Goal: Task Accomplishment & Management: Use online tool/utility

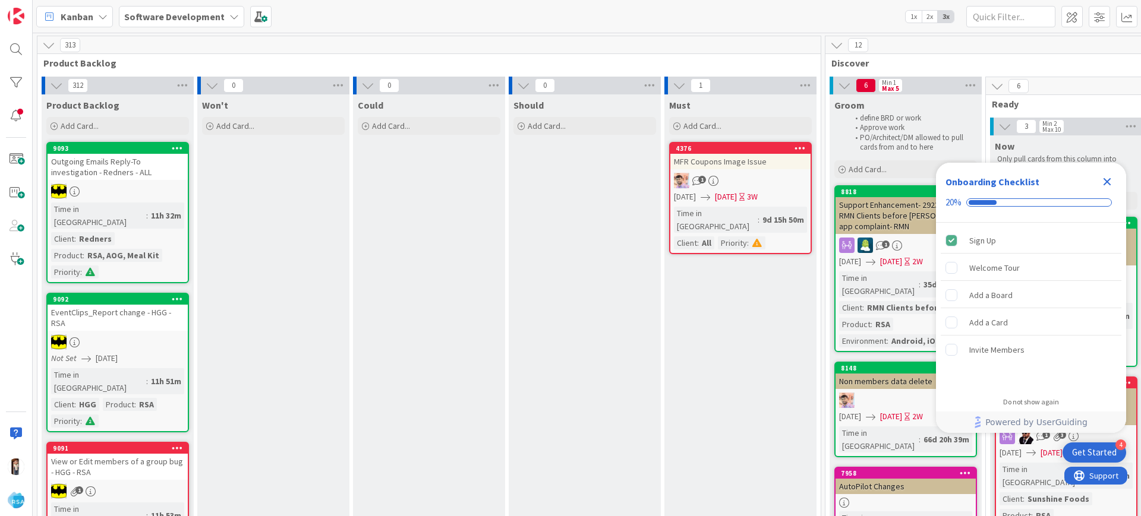
click at [1106, 180] on icon "Close Checklist" at bounding box center [1108, 182] width 8 height 8
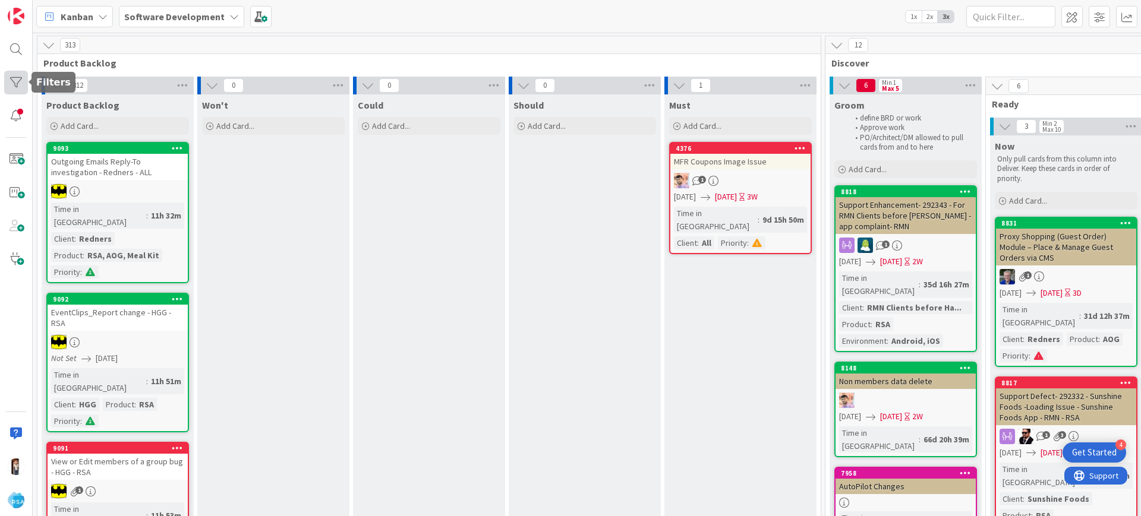
click at [20, 83] on div at bounding box center [16, 83] width 24 height 24
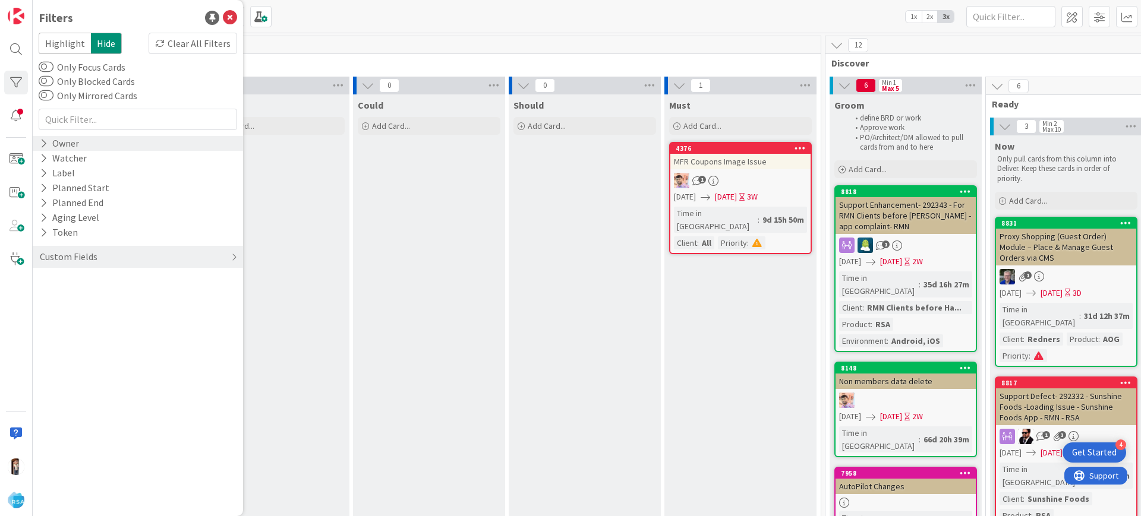
click at [43, 145] on icon at bounding box center [44, 143] width 8 height 10
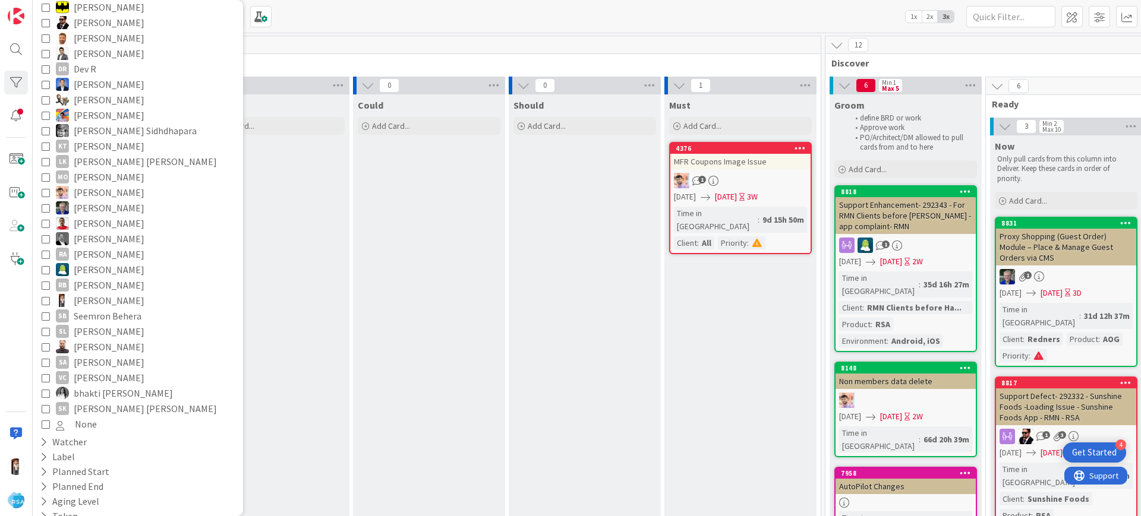
scroll to position [155, 0]
click at [43, 299] on icon at bounding box center [46, 300] width 8 height 8
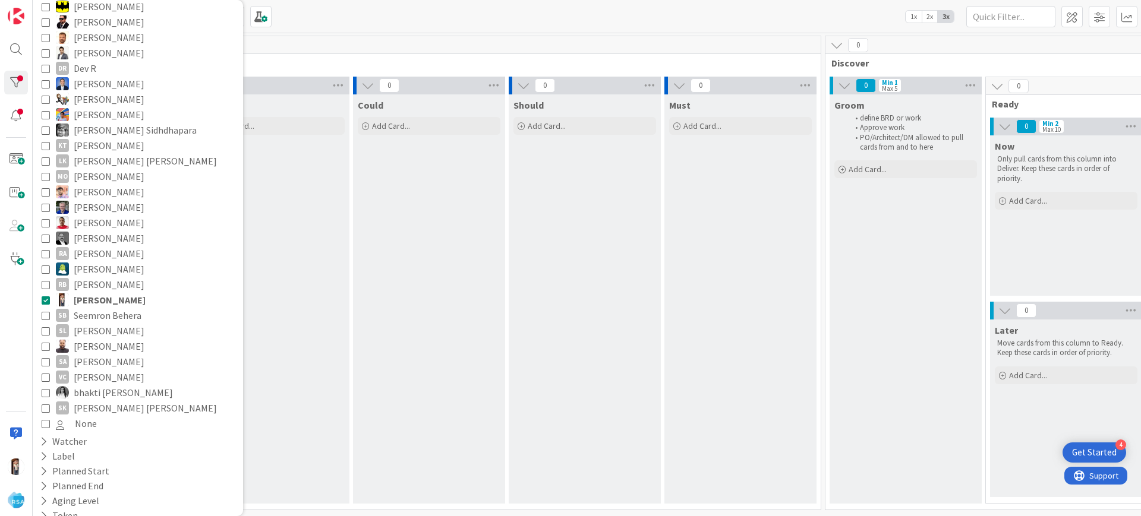
click at [334, 187] on div "Won't Add Card..." at bounding box center [273, 300] width 152 height 410
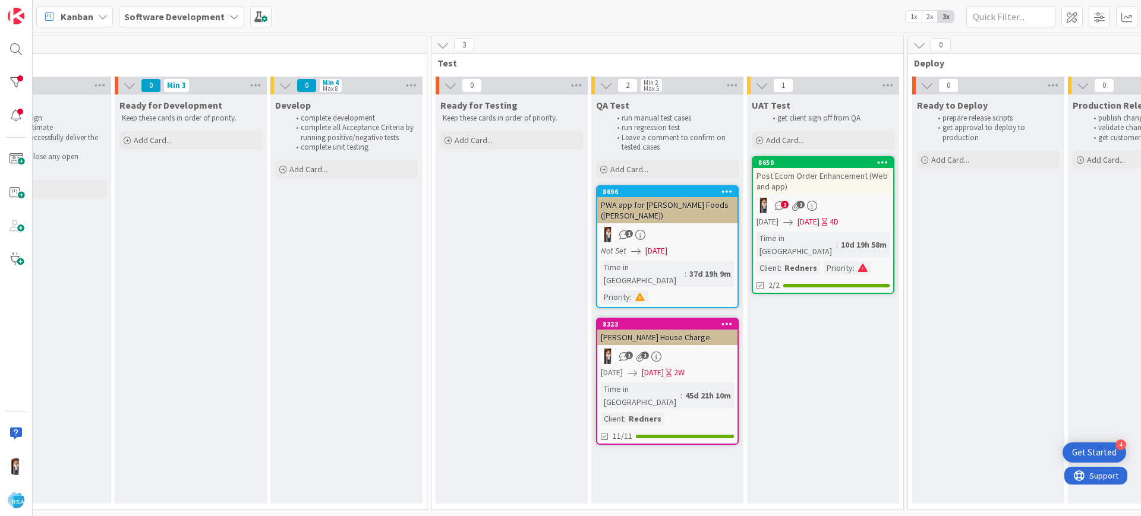
scroll to position [0, 1522]
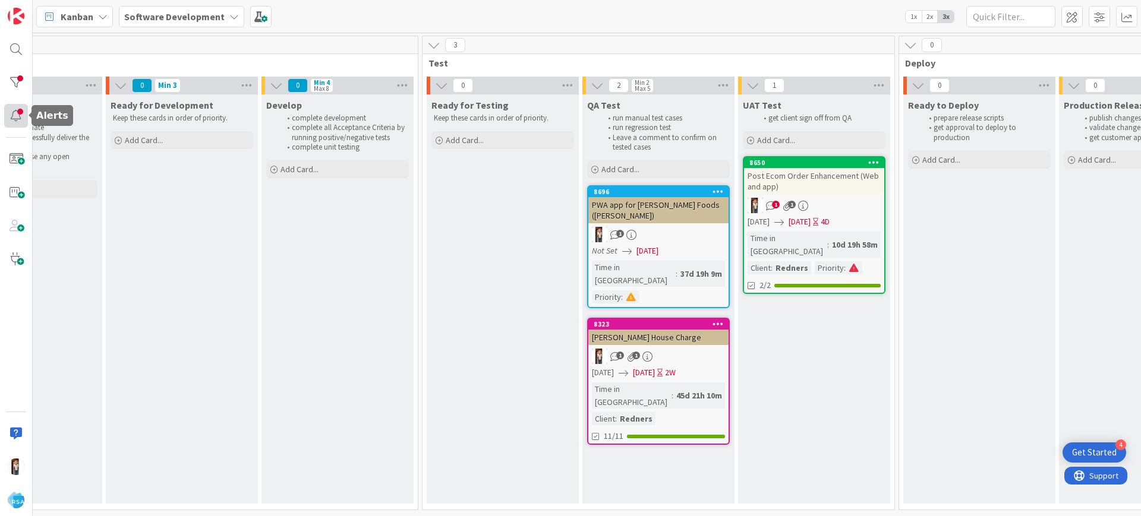
click at [17, 116] on div at bounding box center [16, 116] width 24 height 24
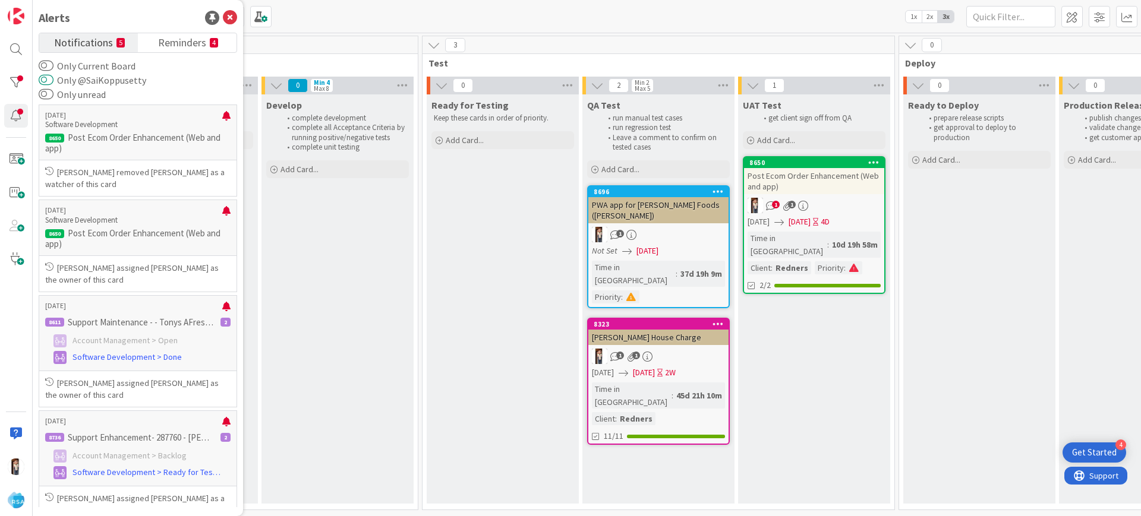
click at [52, 79] on button "Only @SaiKoppusetty" at bounding box center [46, 80] width 15 height 12
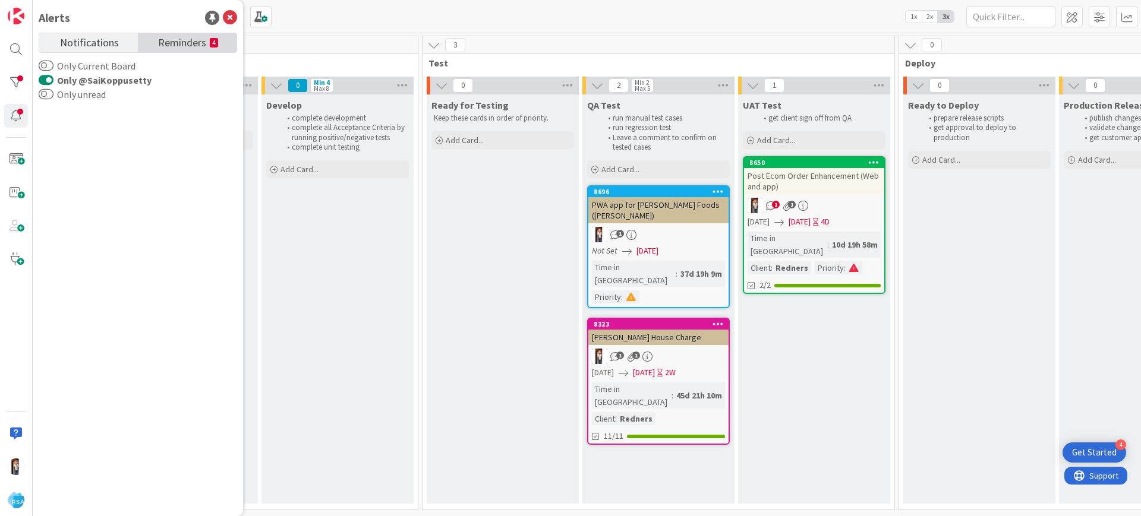
click at [206, 37] on span "Reminders" at bounding box center [182, 41] width 48 height 17
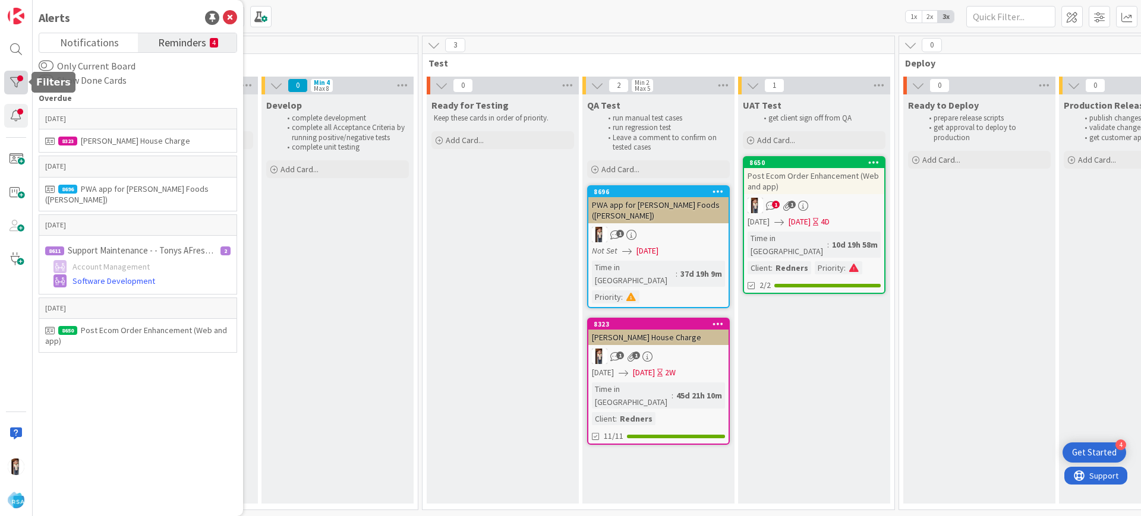
click at [11, 74] on div at bounding box center [16, 83] width 24 height 24
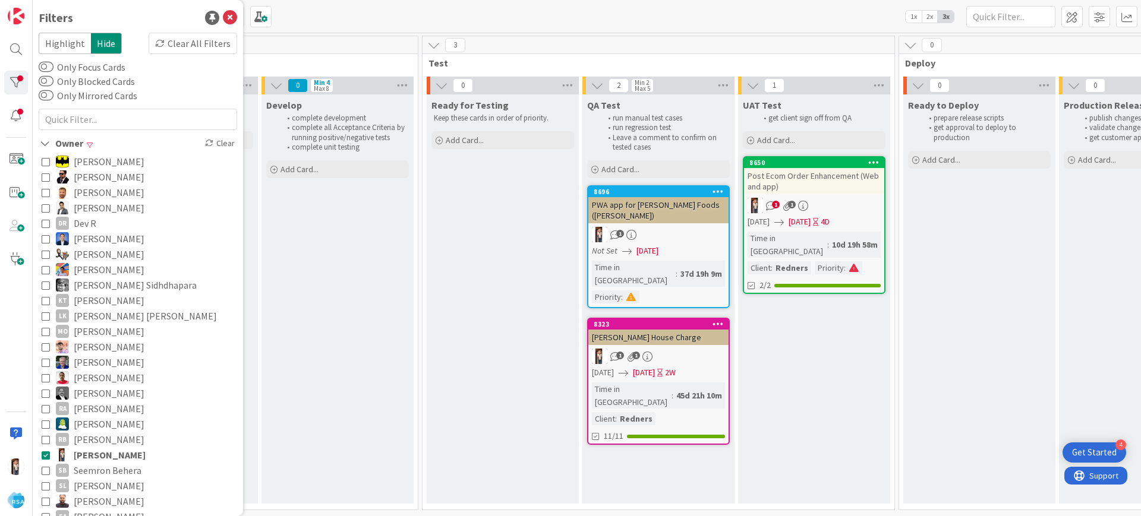
click at [773, 206] on span "1" at bounding box center [776, 205] width 8 height 8
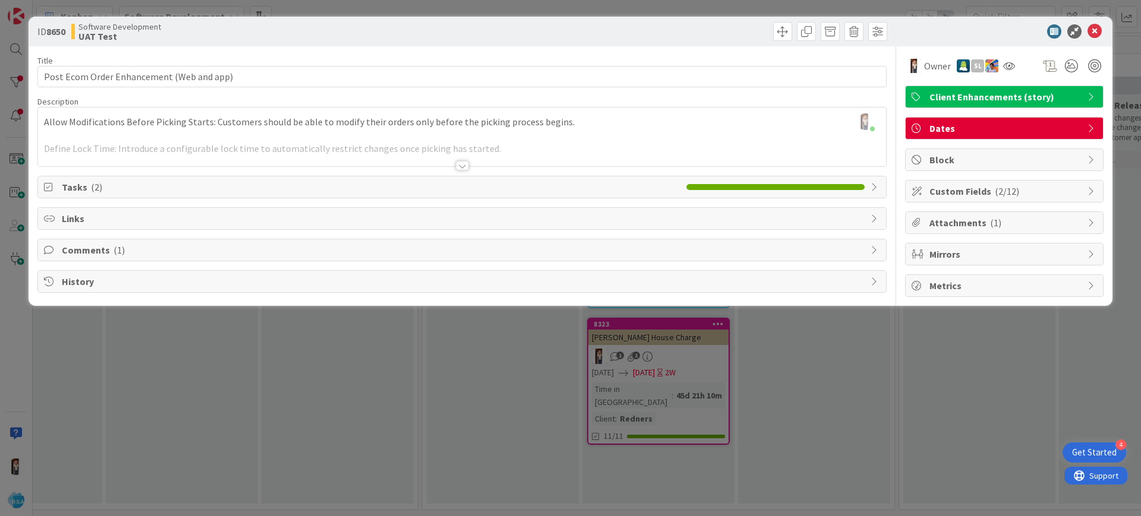
click at [1084, 221] on div "Attachments ( 1 )" at bounding box center [1004, 222] width 197 height 21
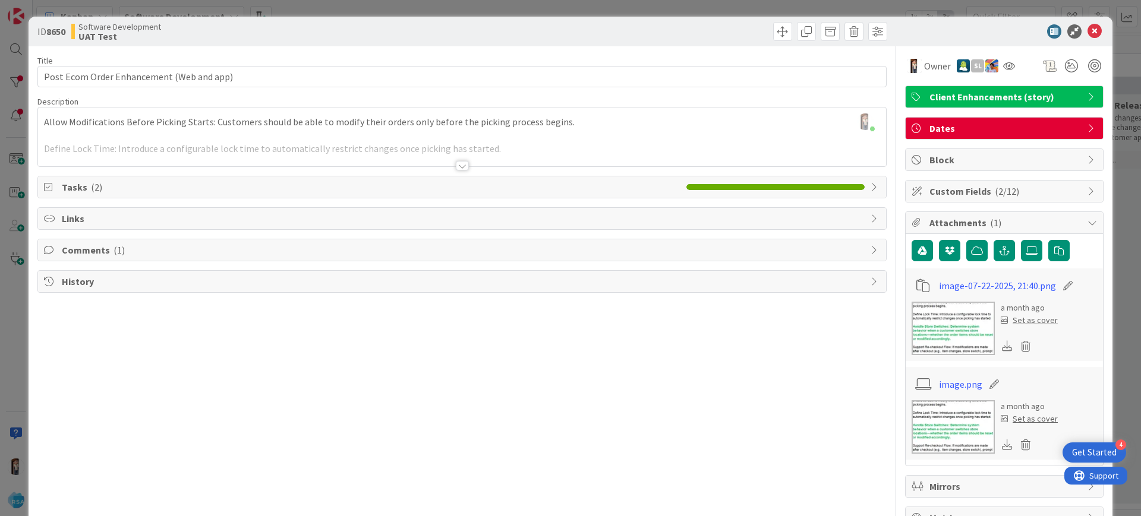
click at [1057, 181] on div "Custom Fields ( 2/12 )" at bounding box center [1004, 191] width 197 height 21
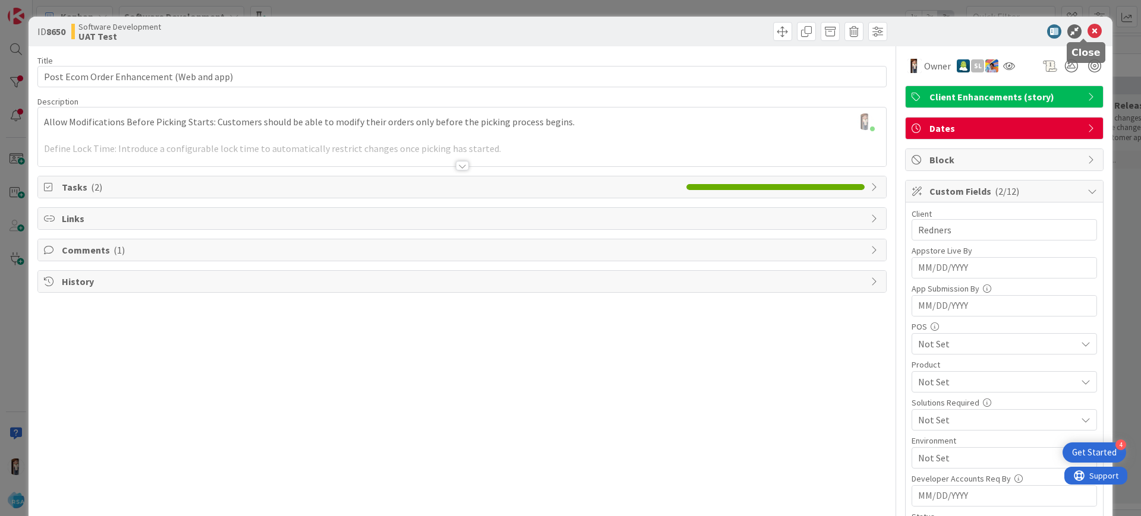
click at [1088, 34] on icon at bounding box center [1095, 31] width 14 height 14
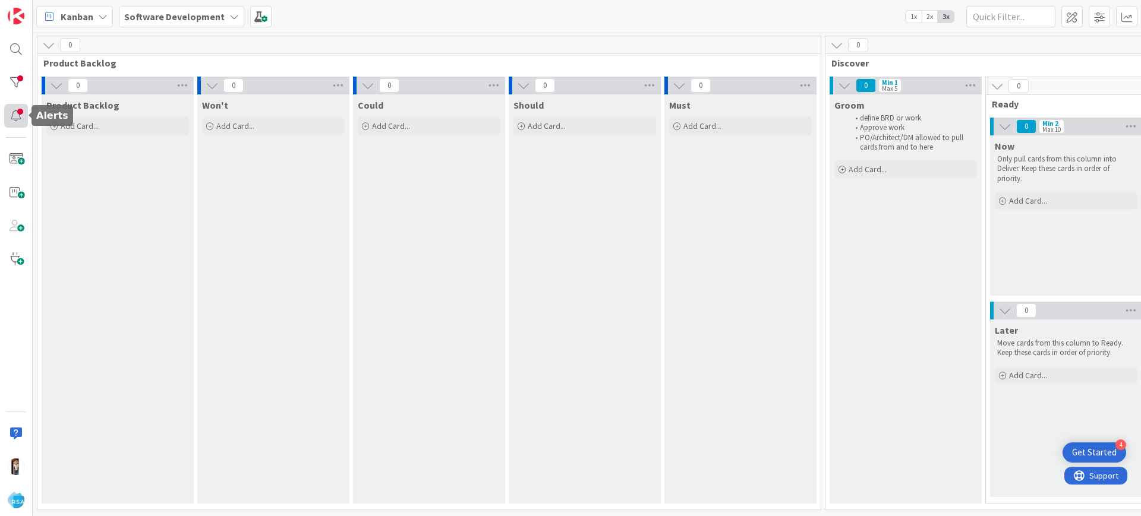
click at [12, 106] on div at bounding box center [16, 116] width 24 height 24
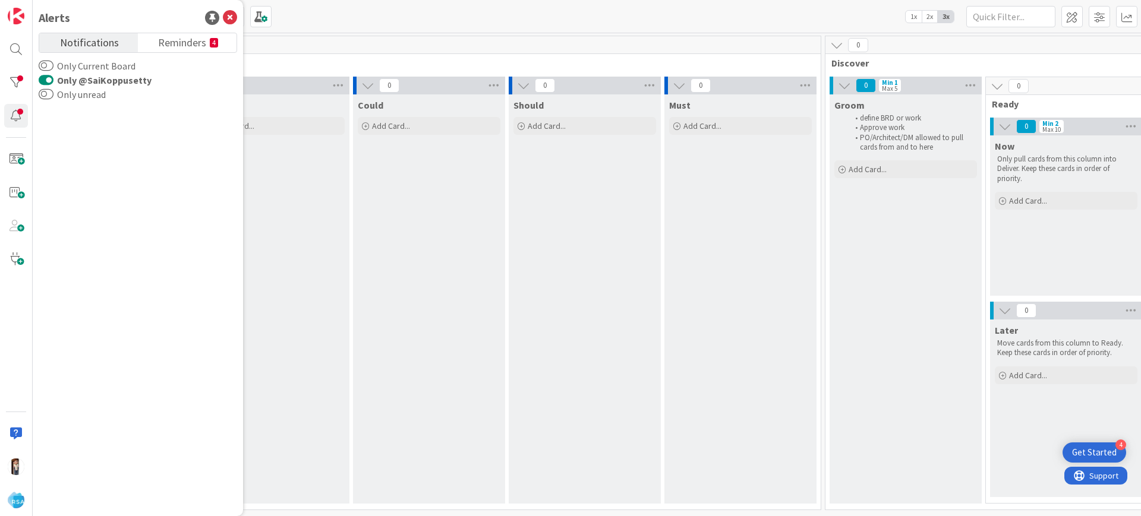
click at [44, 80] on button "Only @SaiKoppusetty" at bounding box center [46, 80] width 15 height 12
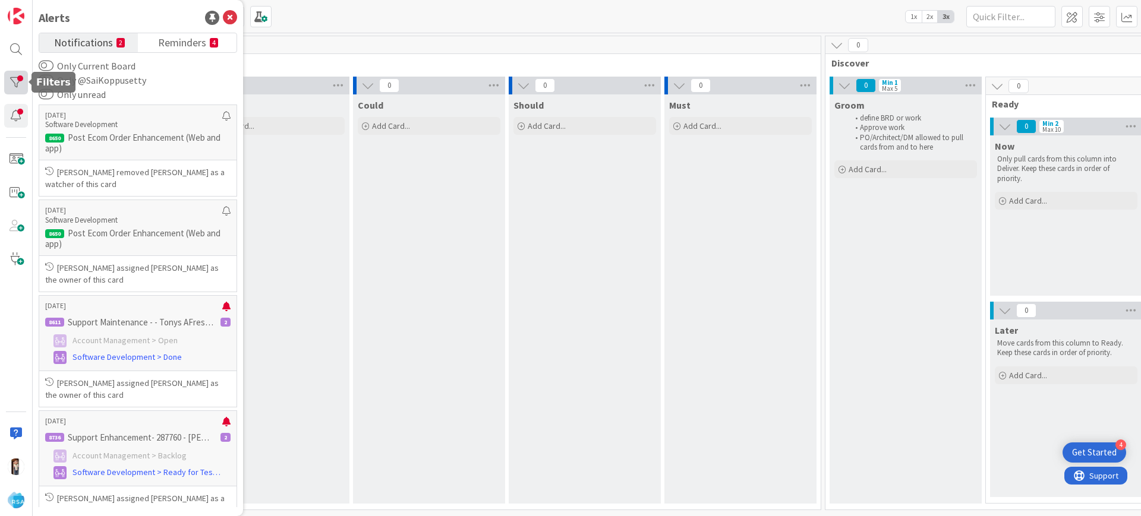
click at [10, 86] on div at bounding box center [16, 83] width 24 height 24
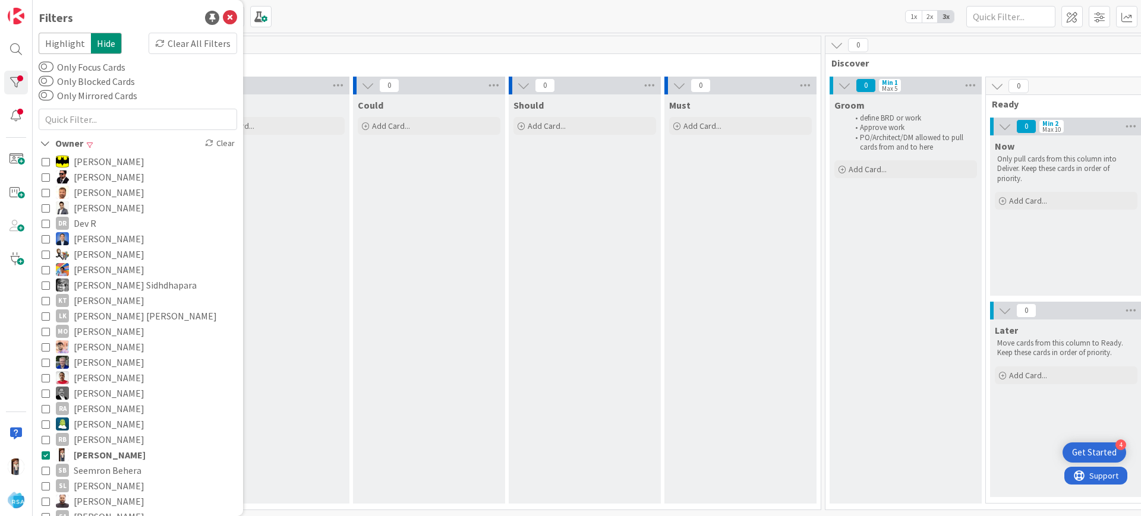
click at [928, 14] on span "2x" at bounding box center [930, 17] width 16 height 12
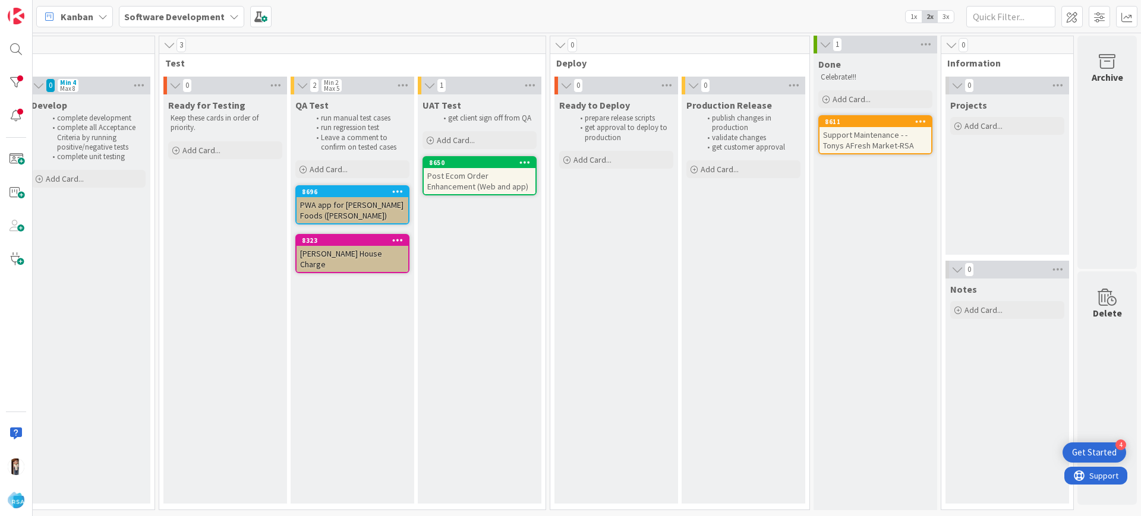
scroll to position [0, 1454]
click at [916, 12] on span "1x" at bounding box center [914, 17] width 16 height 12
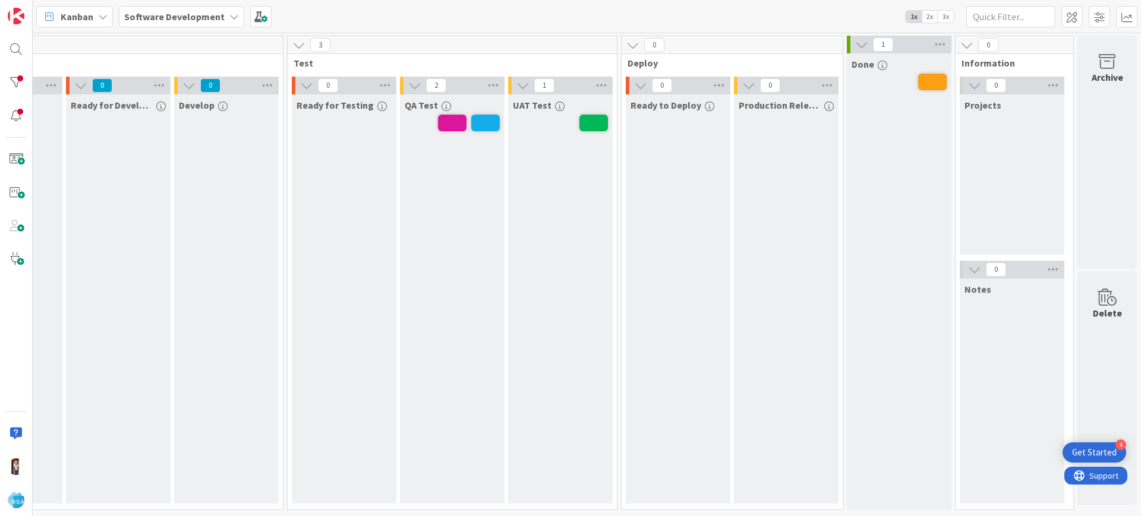
click at [944, 16] on span "3x" at bounding box center [946, 17] width 16 height 12
